Goal: Transaction & Acquisition: Purchase product/service

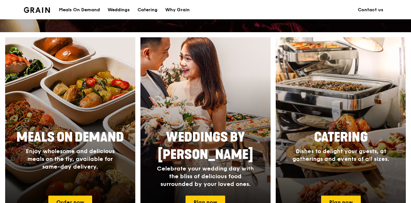
scroll to position [258, 0]
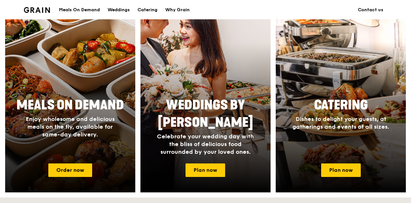
click at [62, 116] on span "Enjoy wholesome and delicious meals on the fly, available for same-day delivery." at bounding box center [70, 127] width 89 height 23
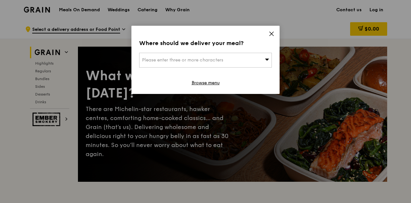
click at [272, 35] on icon at bounding box center [272, 34] width 6 height 6
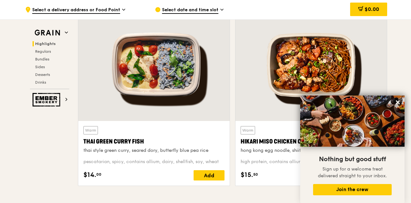
scroll to position [258, 0]
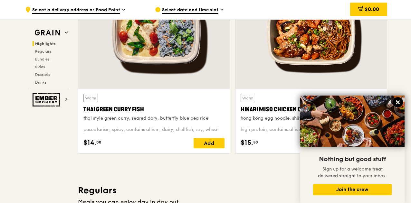
click at [398, 105] on icon at bounding box center [398, 103] width 6 height 6
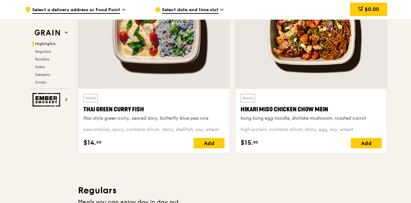
drag, startPoint x: 333, startPoint y: 109, endPoint x: 240, endPoint y: 110, distance: 92.5
click at [240, 110] on div "Warm Hikari Miso Chicken Chow Mein hong kong egg noodle, shiitake mushroom, roa…" at bounding box center [312, 121] width 152 height 65
copy div "Hikari Miso Chicken Chow Mein"
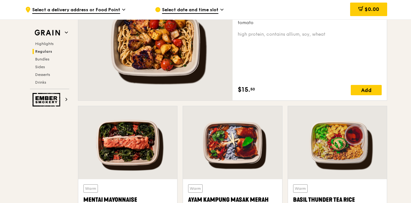
scroll to position [451, 0]
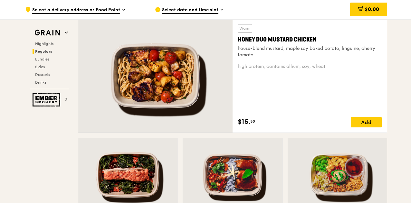
drag, startPoint x: 322, startPoint y: 40, endPoint x: 238, endPoint y: 39, distance: 84.1
click at [238, 39] on div "Warm Honey Duo Mustard Chicken house-blend mustard, maple soy baked potato, lin…" at bounding box center [310, 76] width 154 height 114
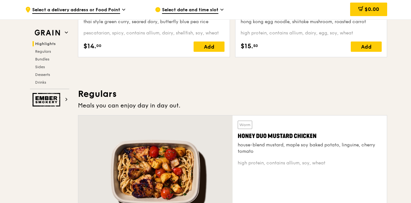
scroll to position [387, 0]
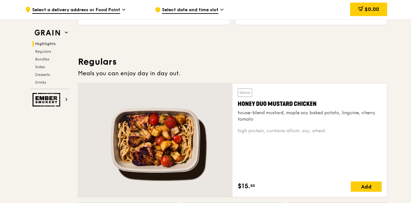
copy div "Honey Duo Mustard Chicken"
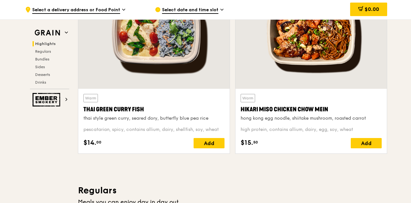
scroll to position [226, 0]
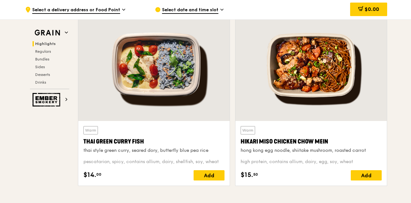
drag, startPoint x: 152, startPoint y: 141, endPoint x: 84, endPoint y: 142, distance: 68.3
click at [84, 142] on div "Thai Green Curry Fish" at bounding box center [153, 141] width 141 height 9
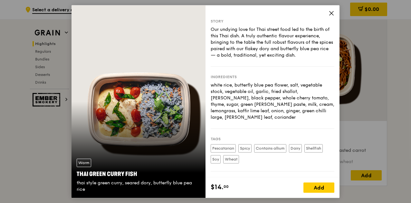
click at [331, 15] on icon at bounding box center [332, 13] width 6 height 6
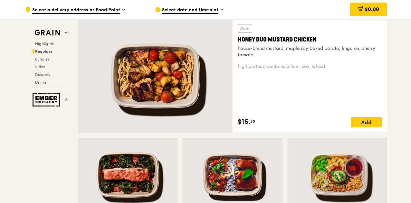
scroll to position [516, 0]
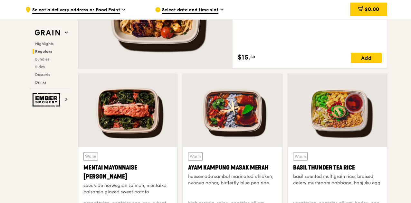
drag, startPoint x: 362, startPoint y: 166, endPoint x: 291, endPoint y: 170, distance: 71.4
click at [291, 170] on div "Warm Basil Thunder Tea [PERSON_NAME] scented multigrain rice, braised celery mu…" at bounding box center [337, 190] width 99 height 87
copy div "Basil Thunder Tea Rice"
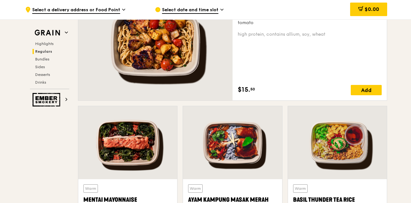
scroll to position [548, 0]
